Goal: Task Accomplishment & Management: Manage account settings

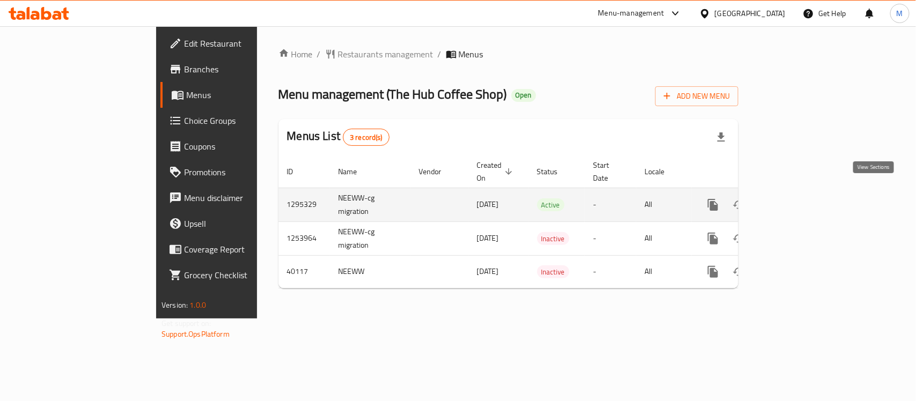
click at [803, 194] on link "enhanced table" at bounding box center [790, 205] width 26 height 26
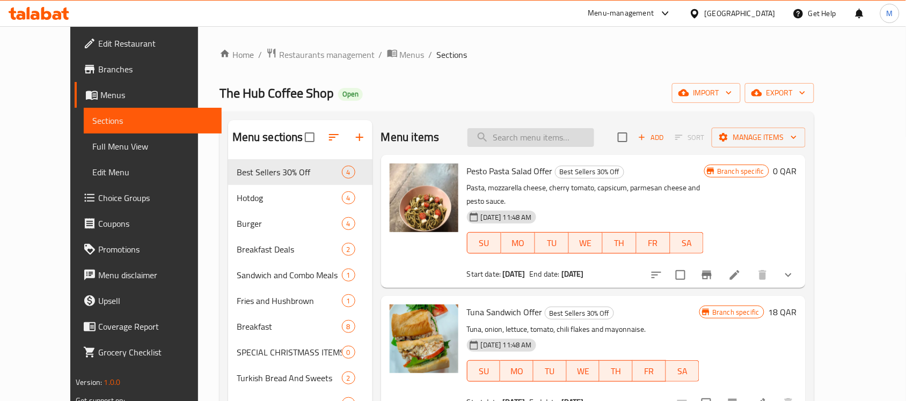
click at [549, 138] on input "search" at bounding box center [530, 137] width 127 height 19
paste input "Fresh Loaf Bread"
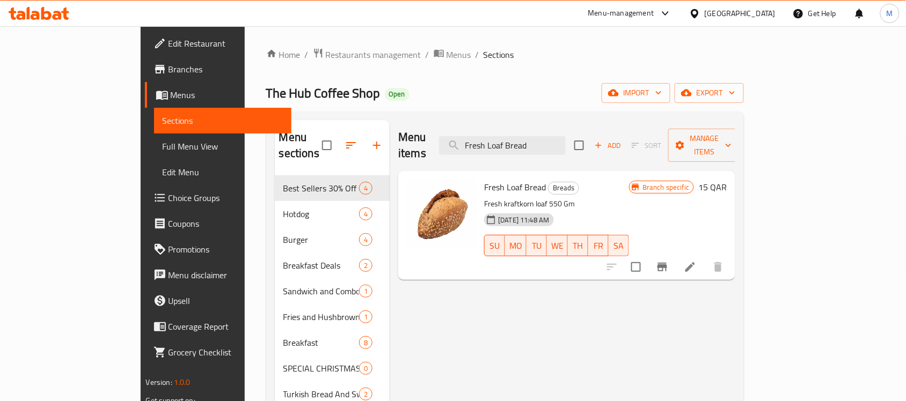
type input "Fresh Loaf Bread"
click at [705, 257] on li at bounding box center [690, 266] width 30 height 19
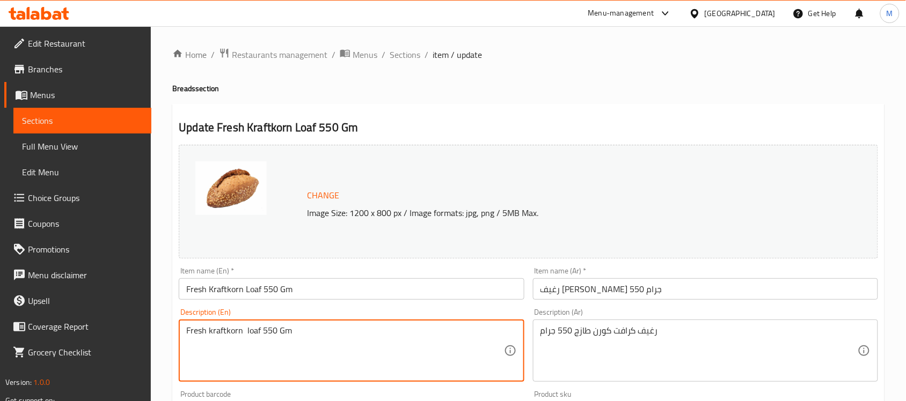
click at [246, 333] on textarea "Fresh kraftkorn loaf 550 Gm" at bounding box center [344, 351] width 317 height 51
type textarea "Fresh kraftkorn loaf 550 Gm"
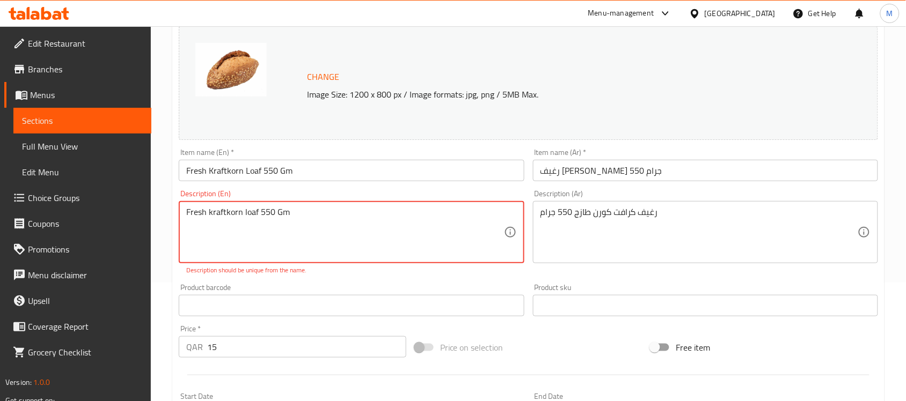
scroll to position [114, 0]
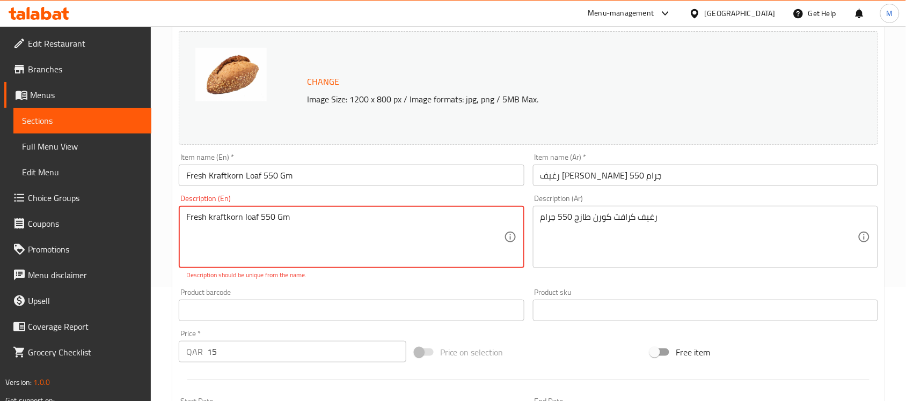
click at [271, 225] on textarea "Fresh kraftkorn loaf 550 Gm" at bounding box center [344, 237] width 317 height 51
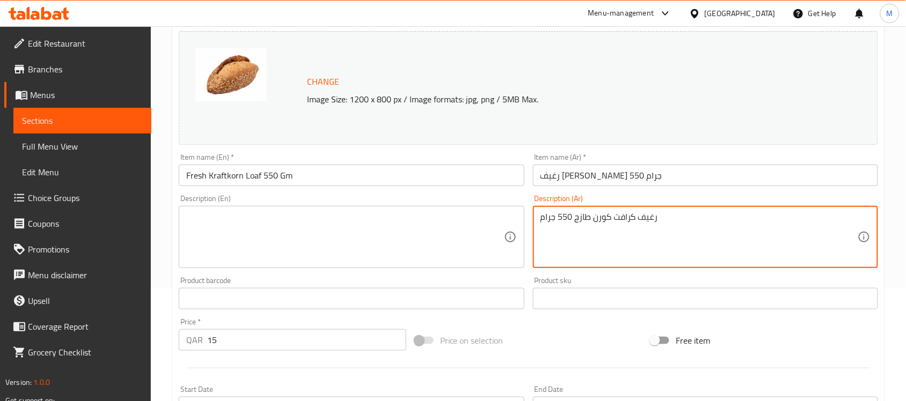
click at [630, 216] on textarea "رغيف كرافت كورن طازج 550 جرام" at bounding box center [698, 237] width 317 height 51
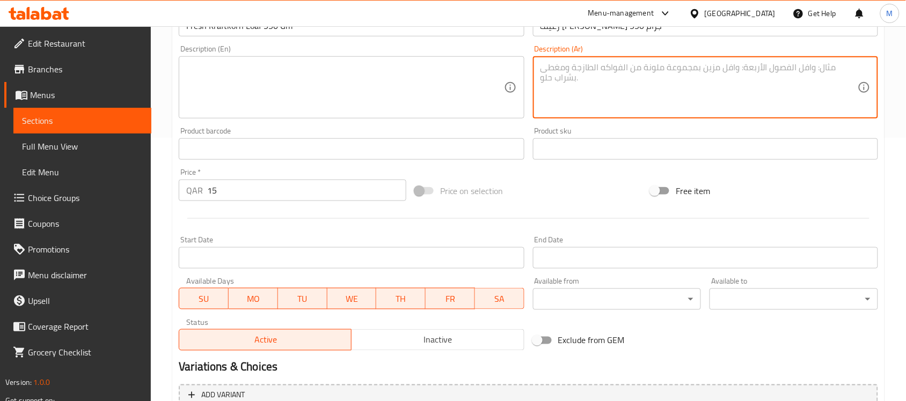
scroll to position [371, 0]
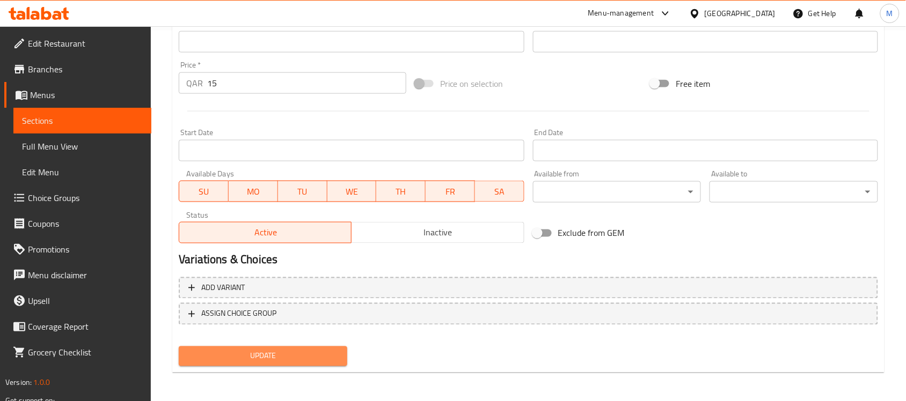
click at [263, 359] on span "Update" at bounding box center [262, 356] width 151 height 13
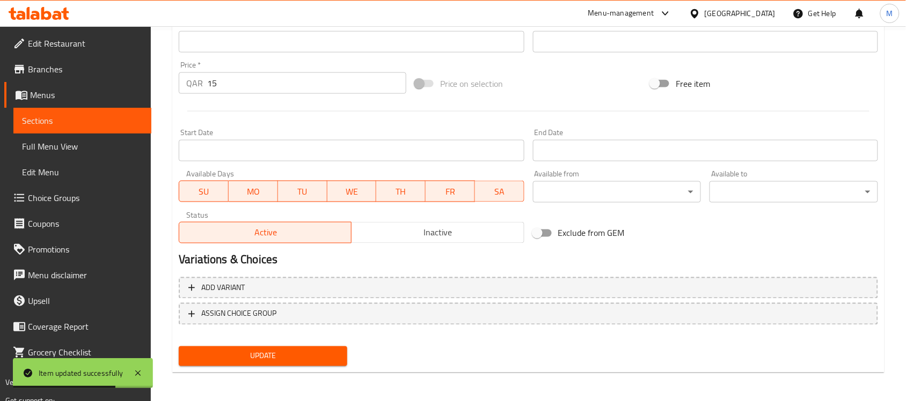
click at [700, 8] on icon at bounding box center [694, 13] width 11 height 11
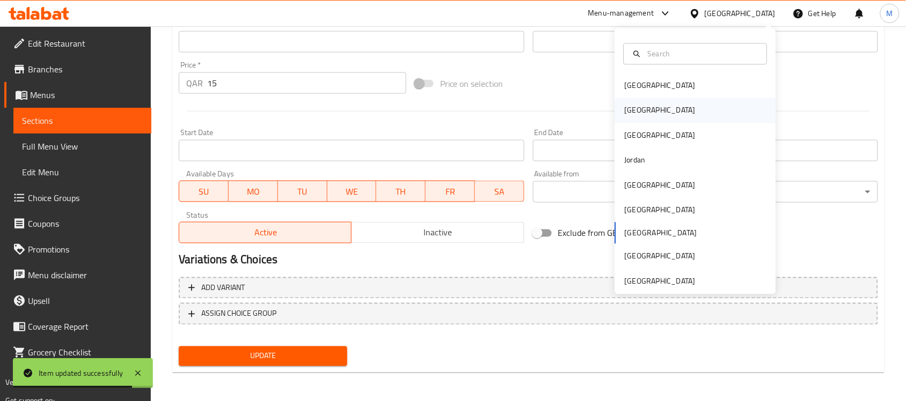
click at [628, 113] on div "Egypt" at bounding box center [659, 111] width 71 height 12
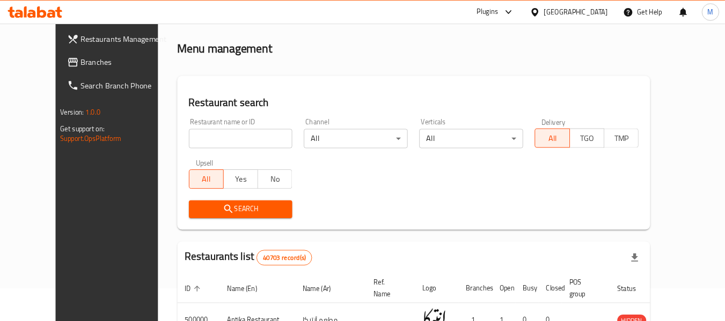
scroll to position [37, 0]
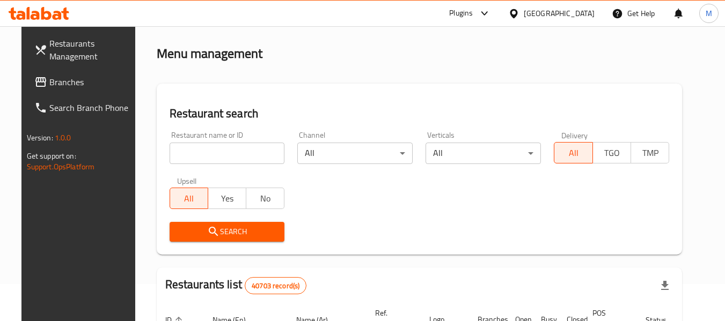
click at [54, 76] on span "Branches" at bounding box center [91, 82] width 85 height 13
